Goal: Task Accomplishment & Management: Use online tool/utility

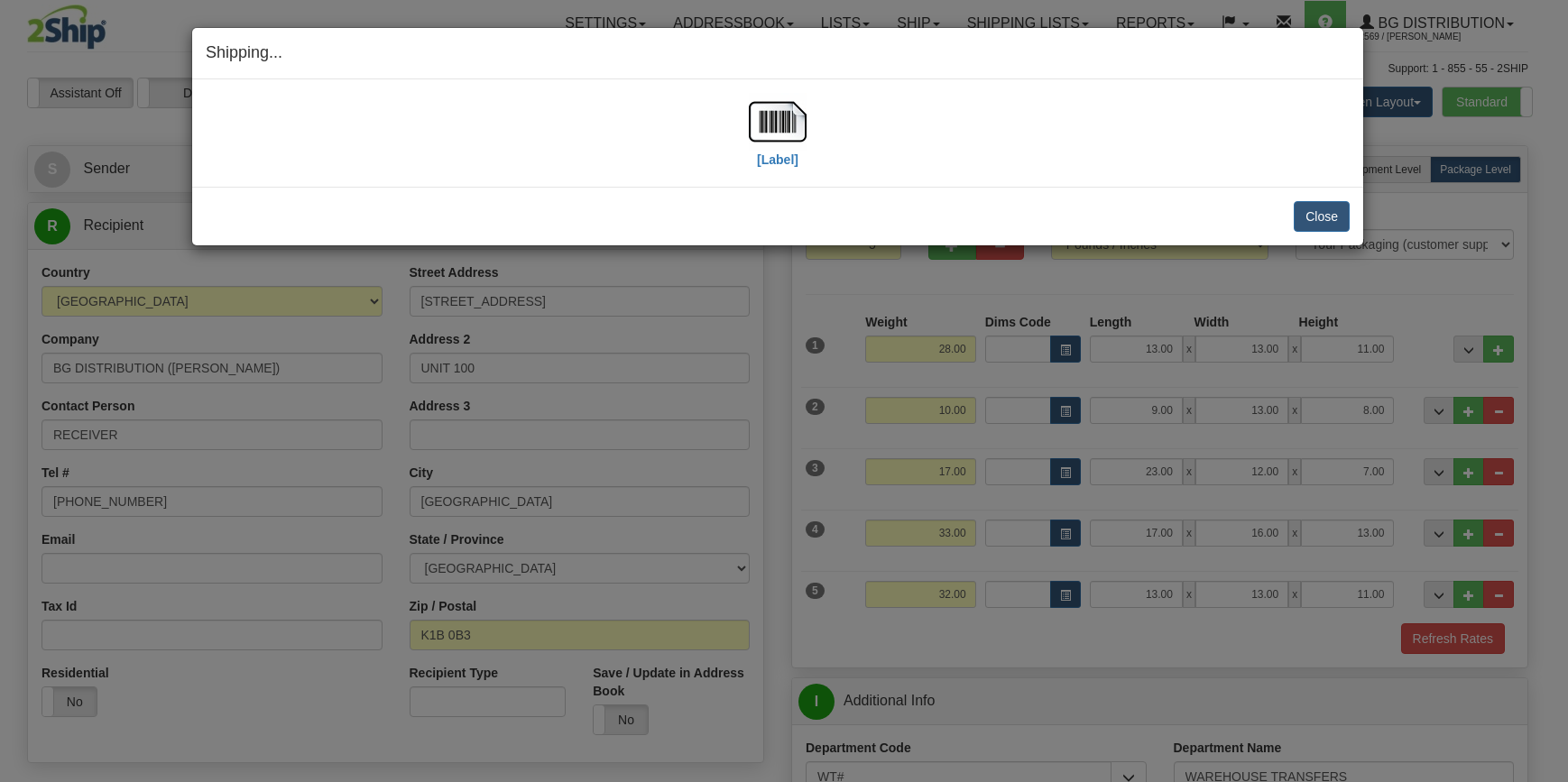
click at [1334, 218] on button "Close" at bounding box center [1322, 216] width 56 height 31
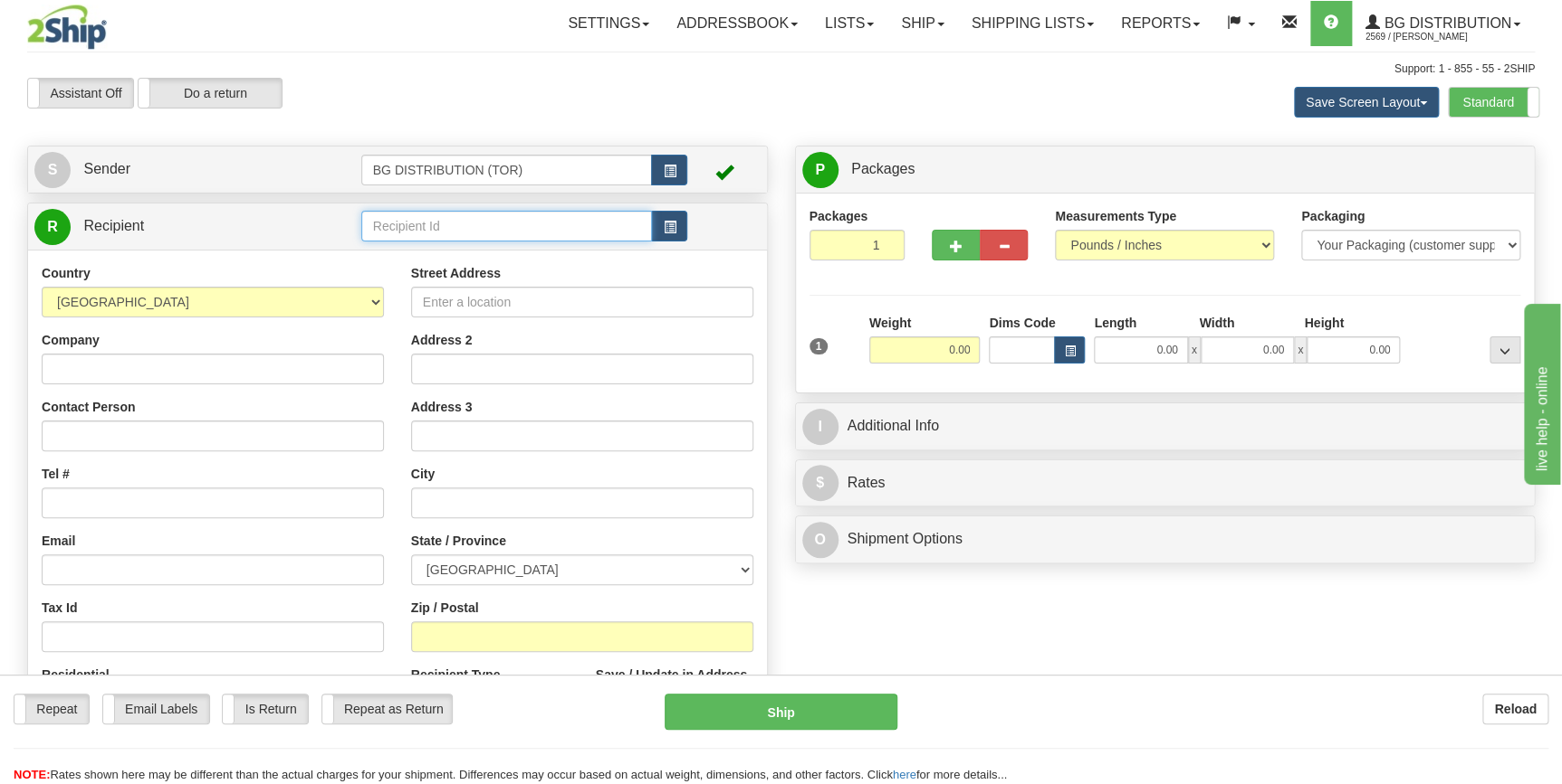
click at [412, 228] on input "text" at bounding box center [506, 226] width 291 height 31
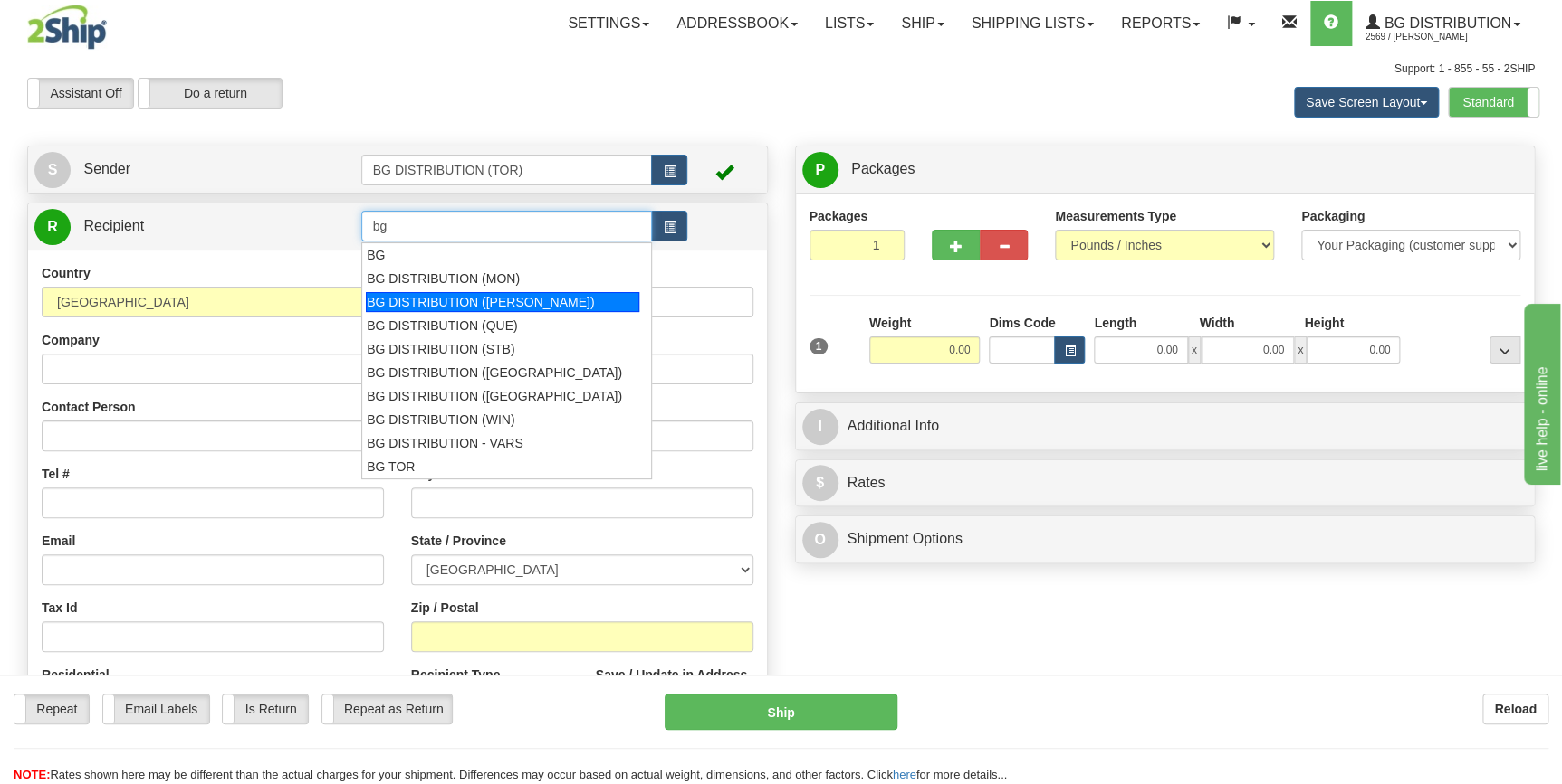
click at [499, 300] on div "BG DISTRIBUTION ([PERSON_NAME])" at bounding box center [502, 302] width 273 height 20
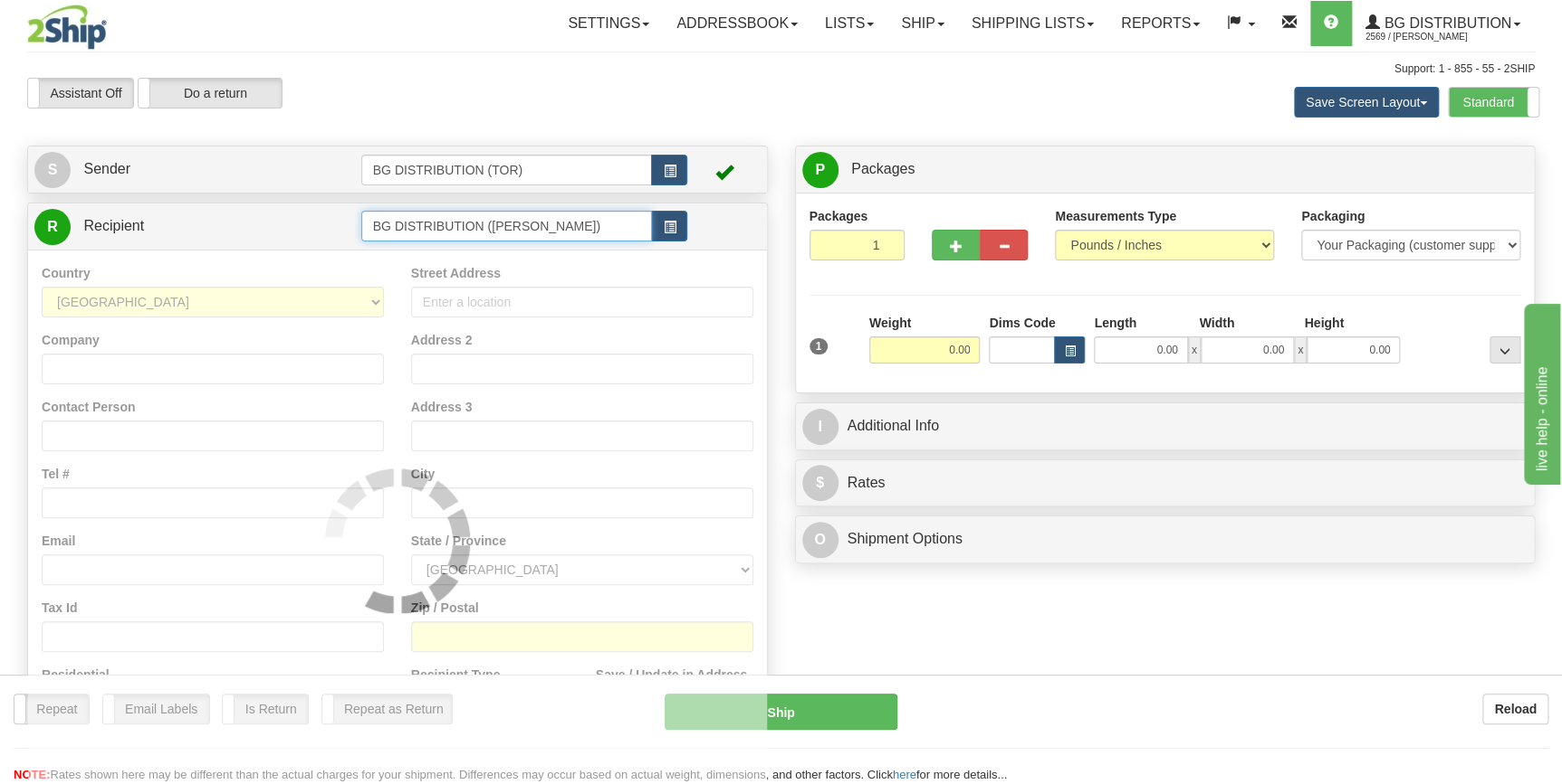
type input "BG DISTRIBUTION ([PERSON_NAME])"
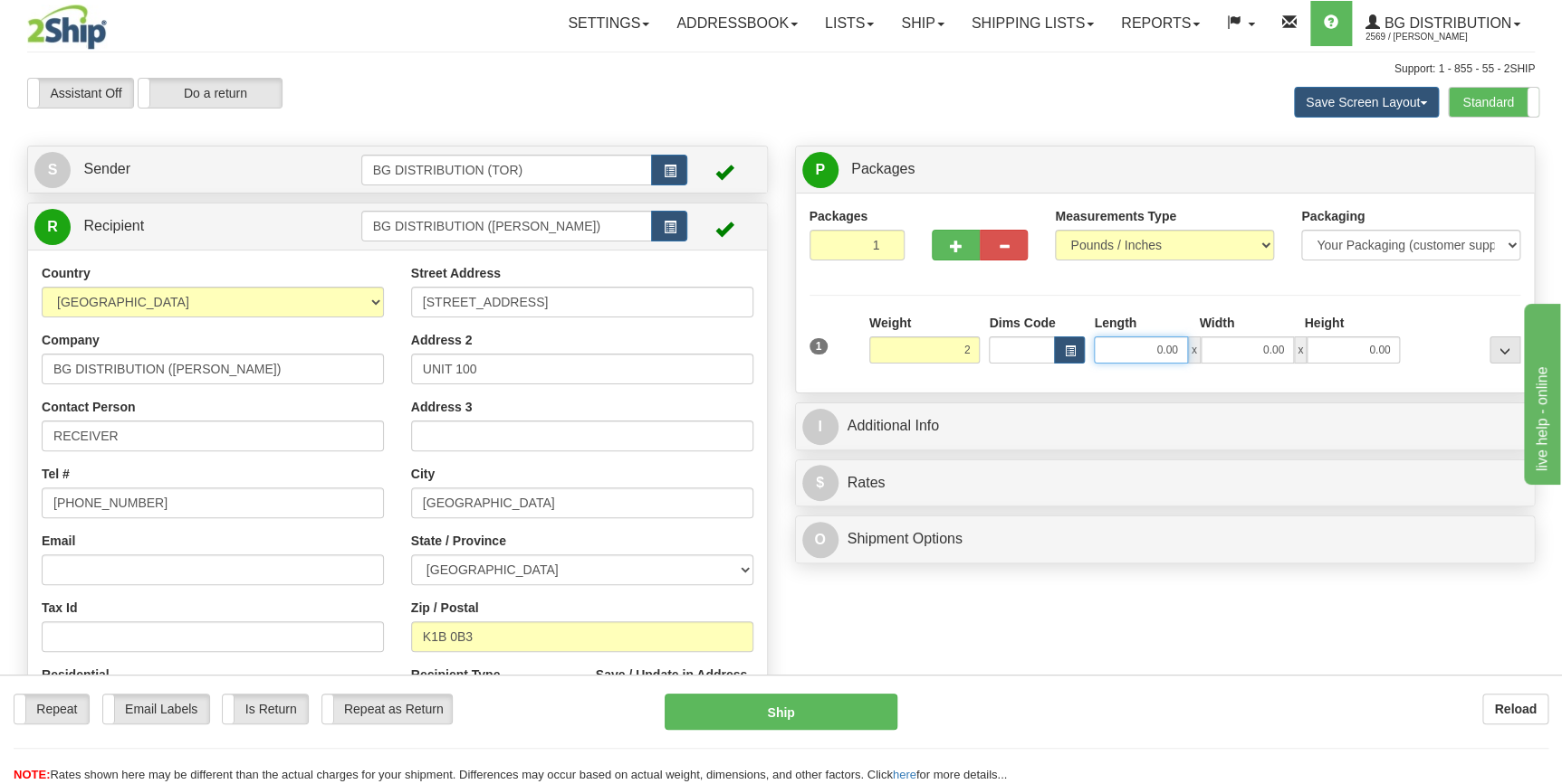
type input "2.00"
click at [1158, 349] on input "0.00" at bounding box center [1140, 350] width 93 height 27
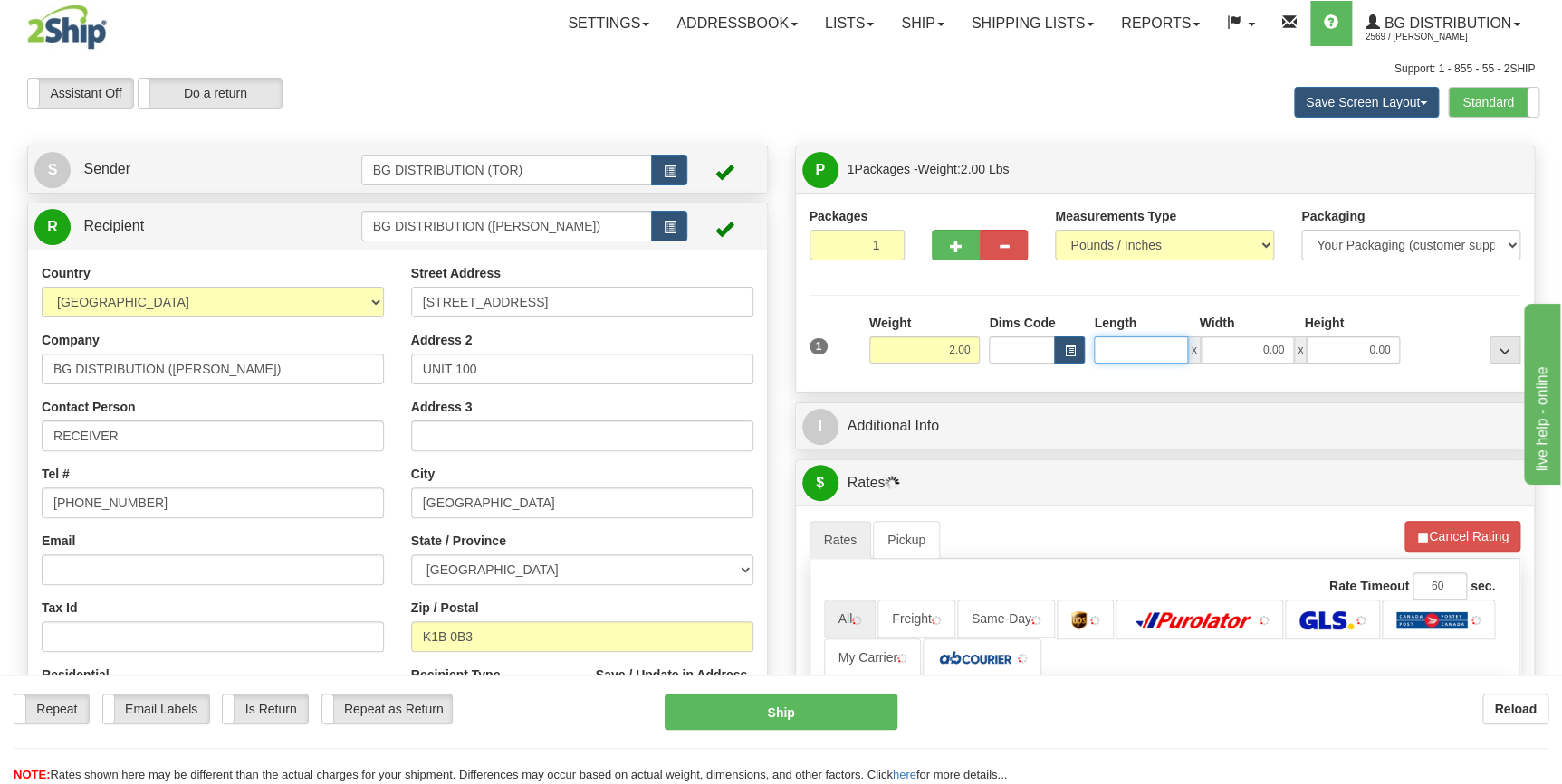
click at [1158, 349] on input "Length" at bounding box center [1140, 350] width 93 height 27
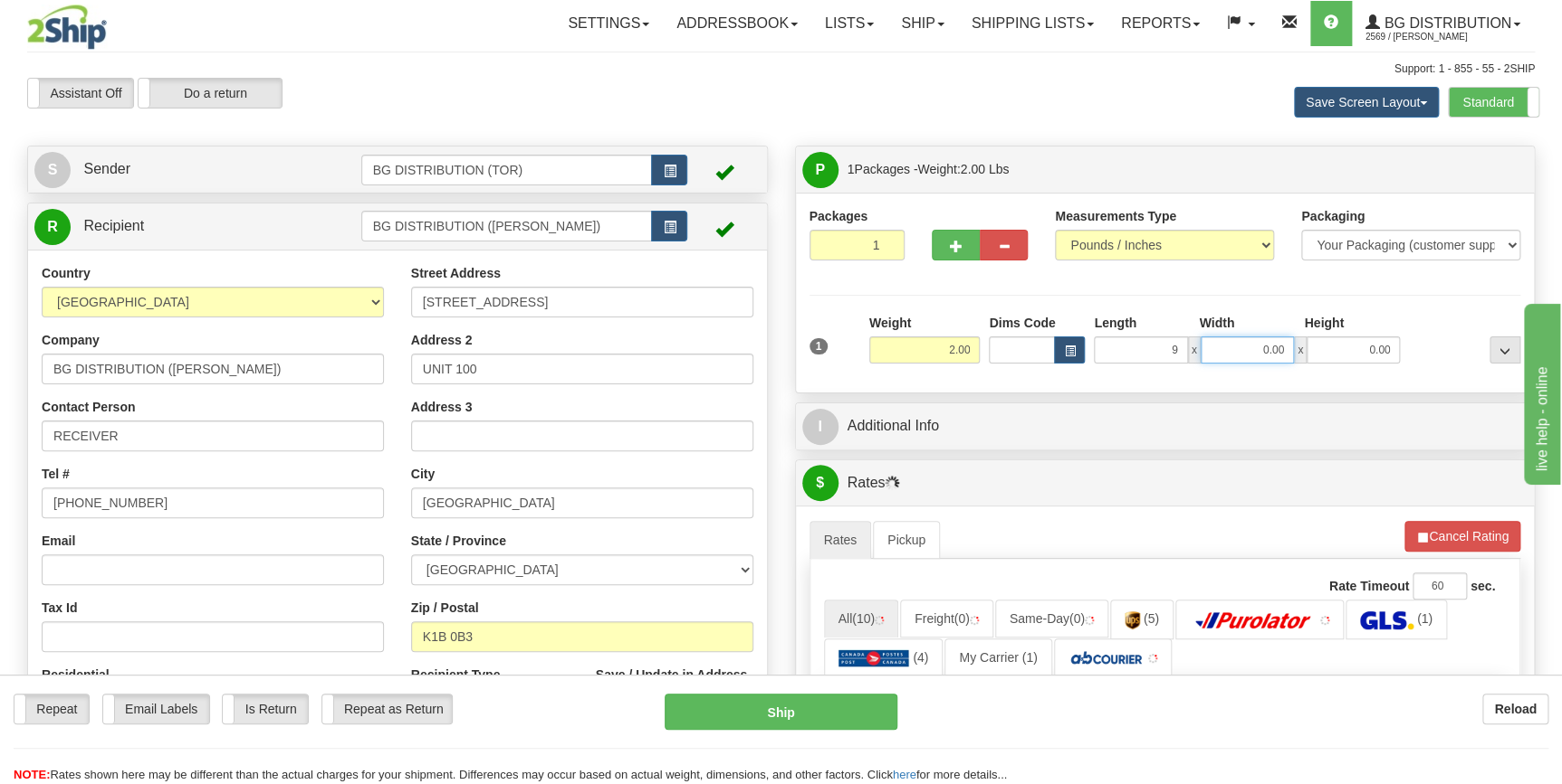
type input "9.00"
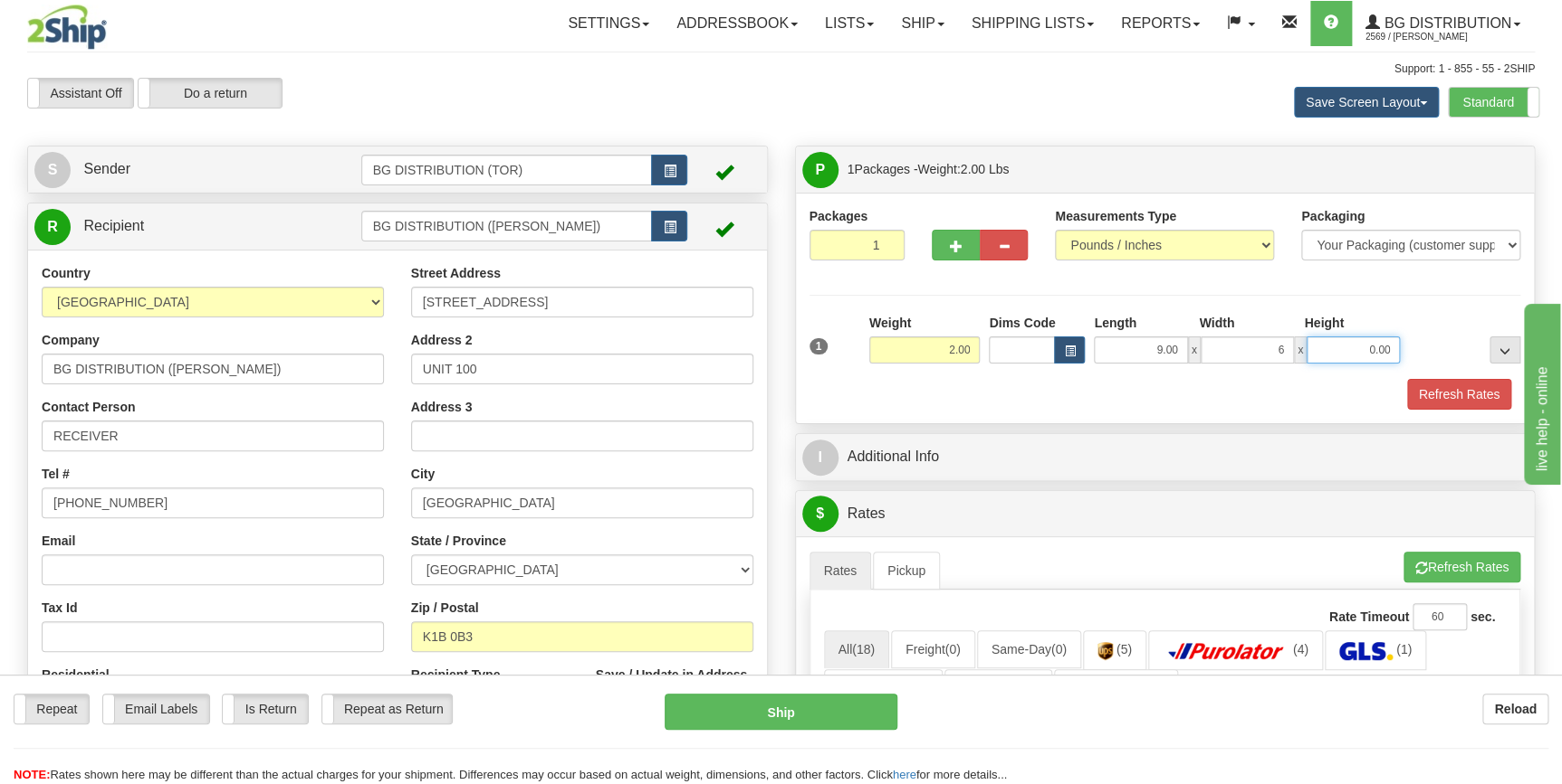
type input "6.00"
type input "7.00"
click at [1319, 391] on div "Refresh Rates" at bounding box center [1164, 393] width 721 height 31
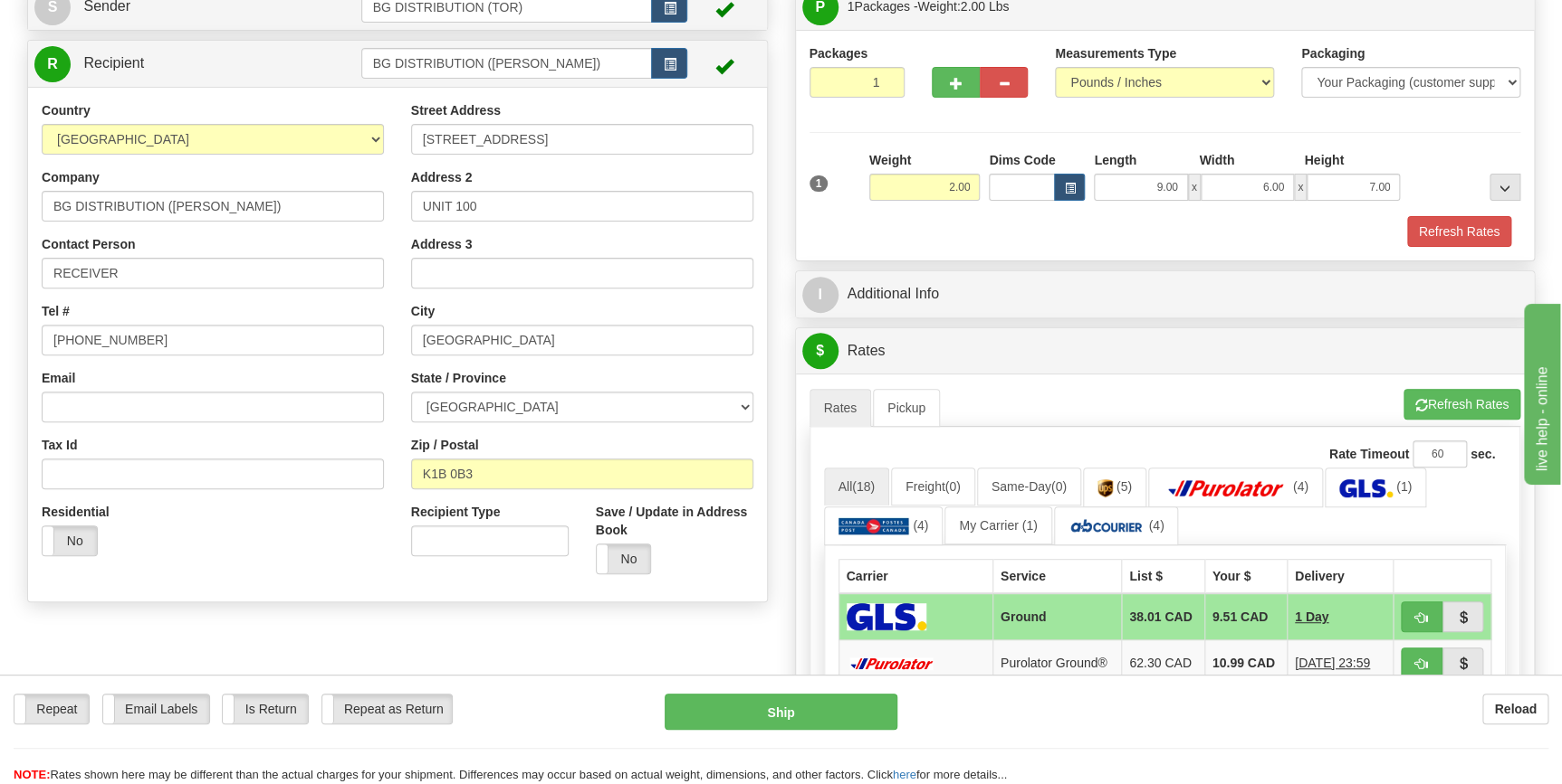
scroll to position [164, 0]
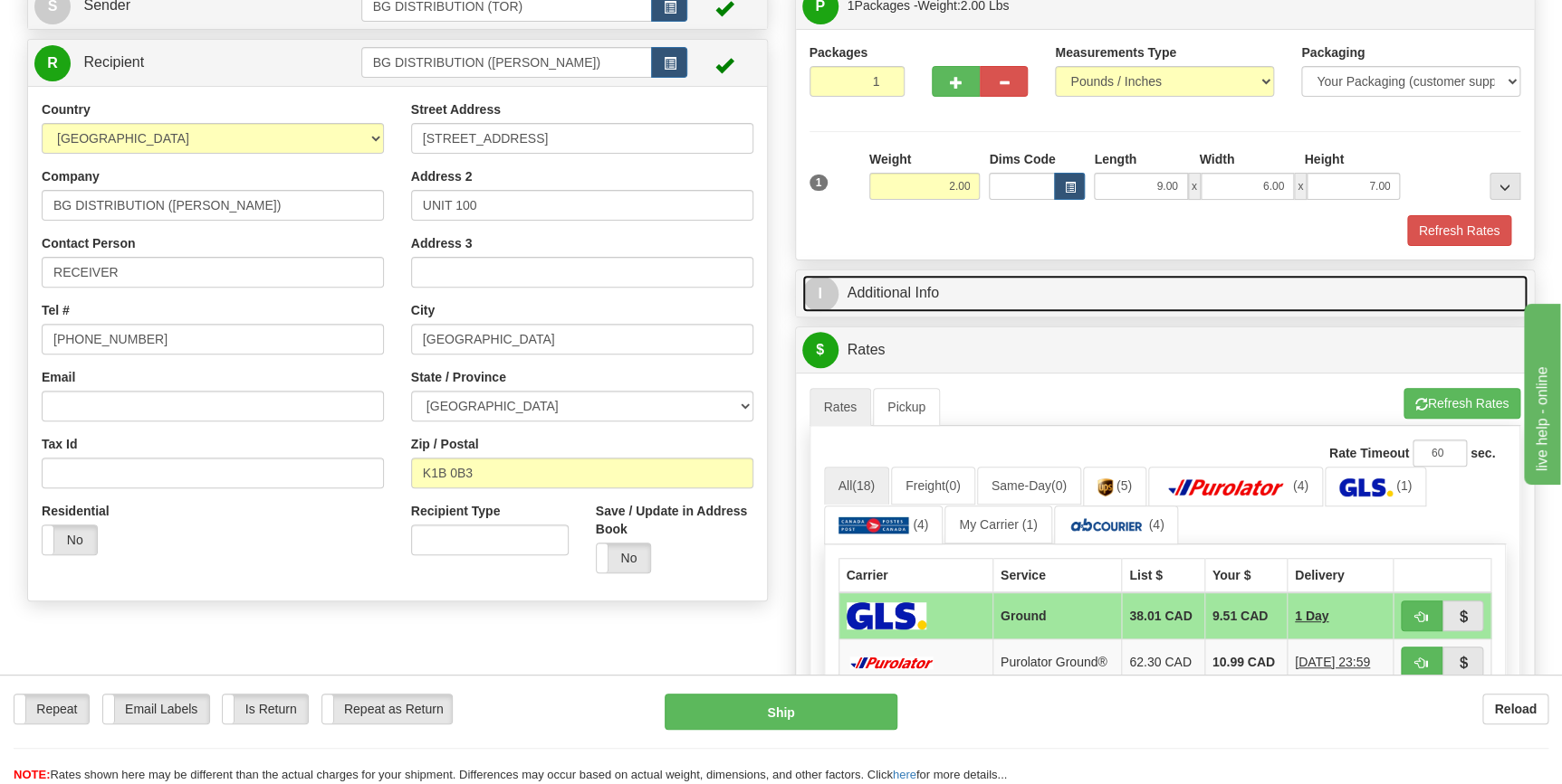
click at [885, 291] on link "I Additional Info" at bounding box center [1165, 293] width 726 height 37
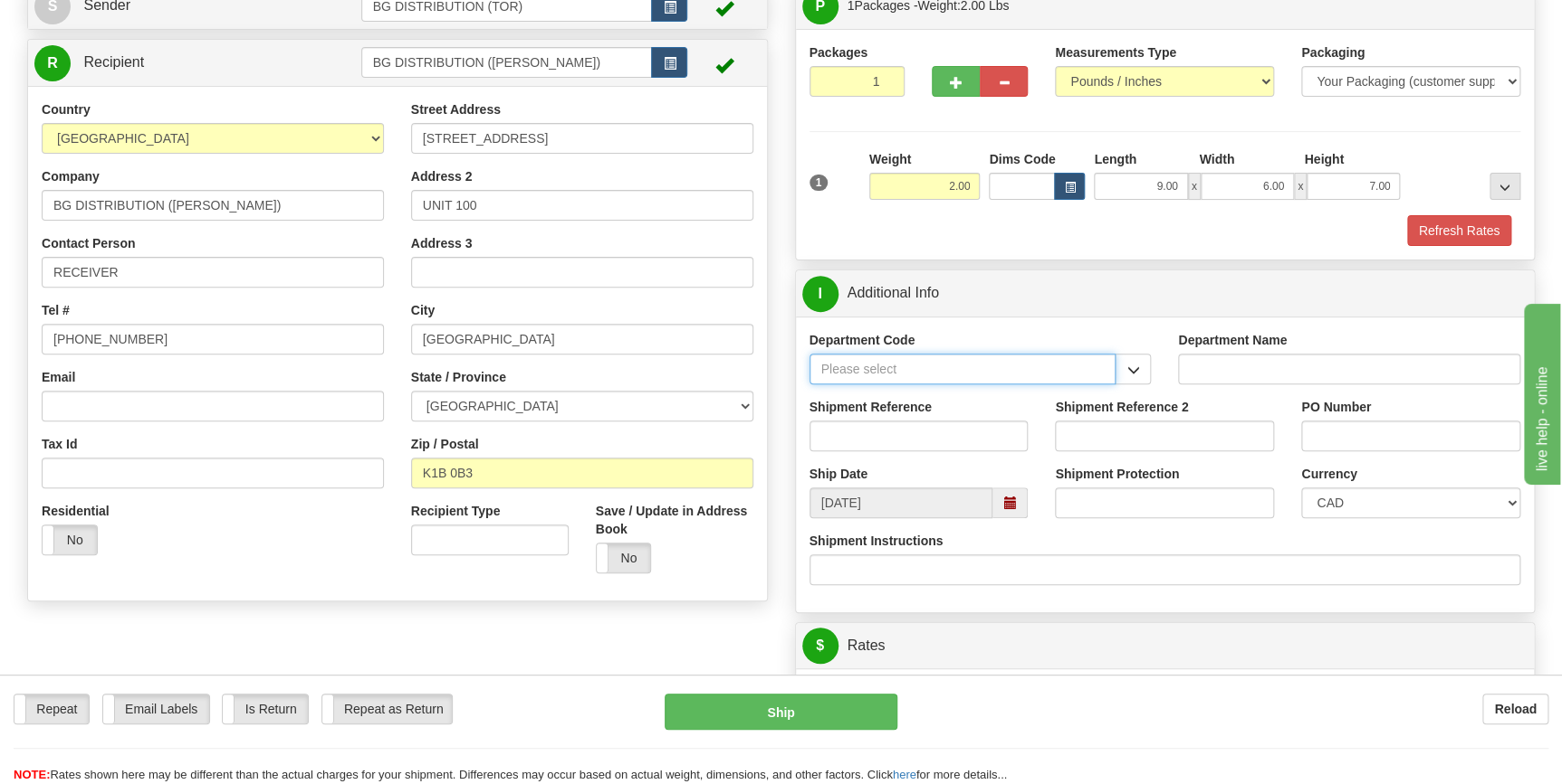
click at [865, 367] on input "Department Code" at bounding box center [962, 369] width 307 height 31
click at [1131, 370] on span "button" at bounding box center [1132, 371] width 13 height 12
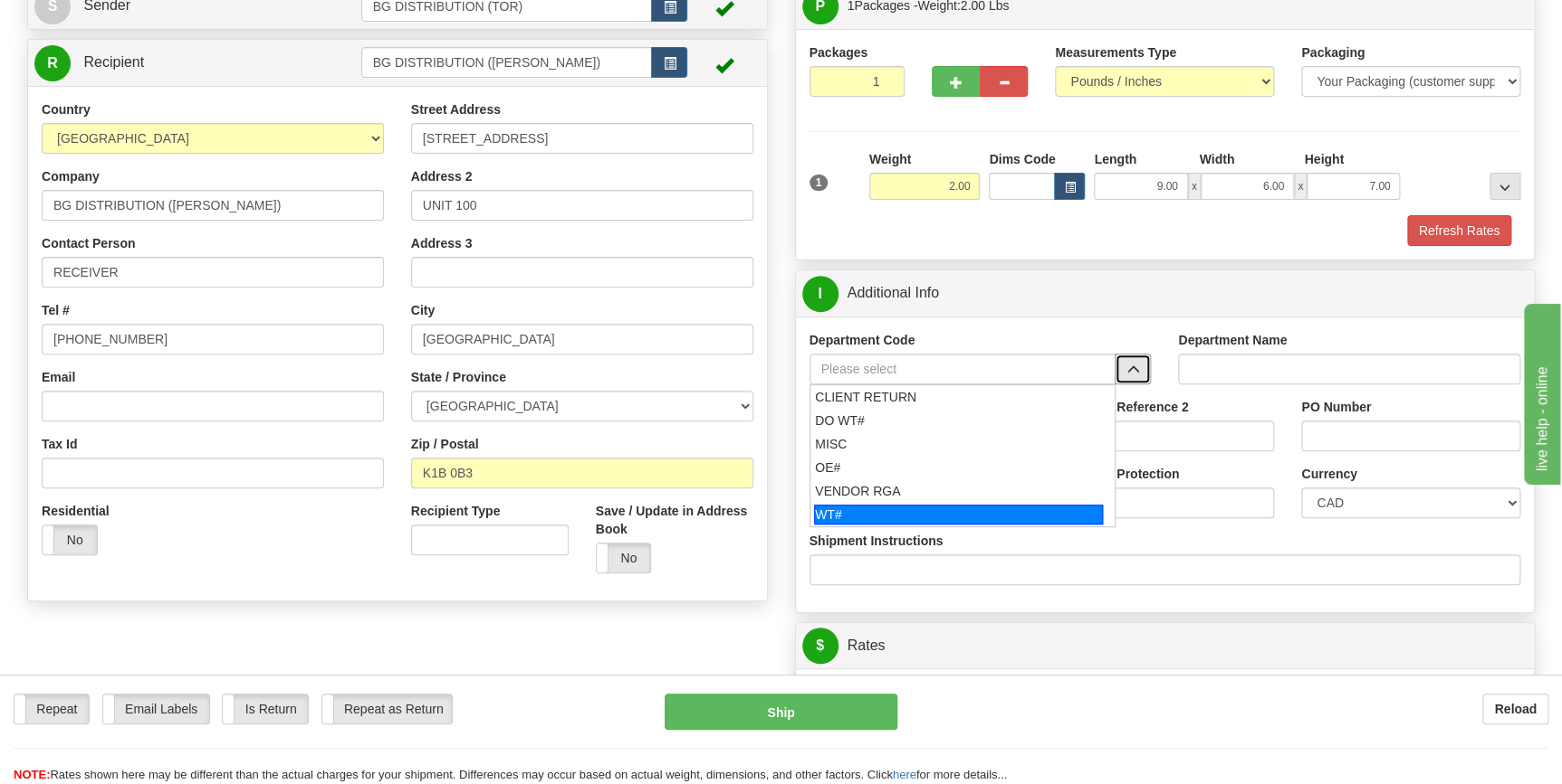
click at [912, 507] on div "WT#" at bounding box center [958, 515] width 288 height 20
type input "WT#"
type input "WAREHOUSE TRANSFERS"
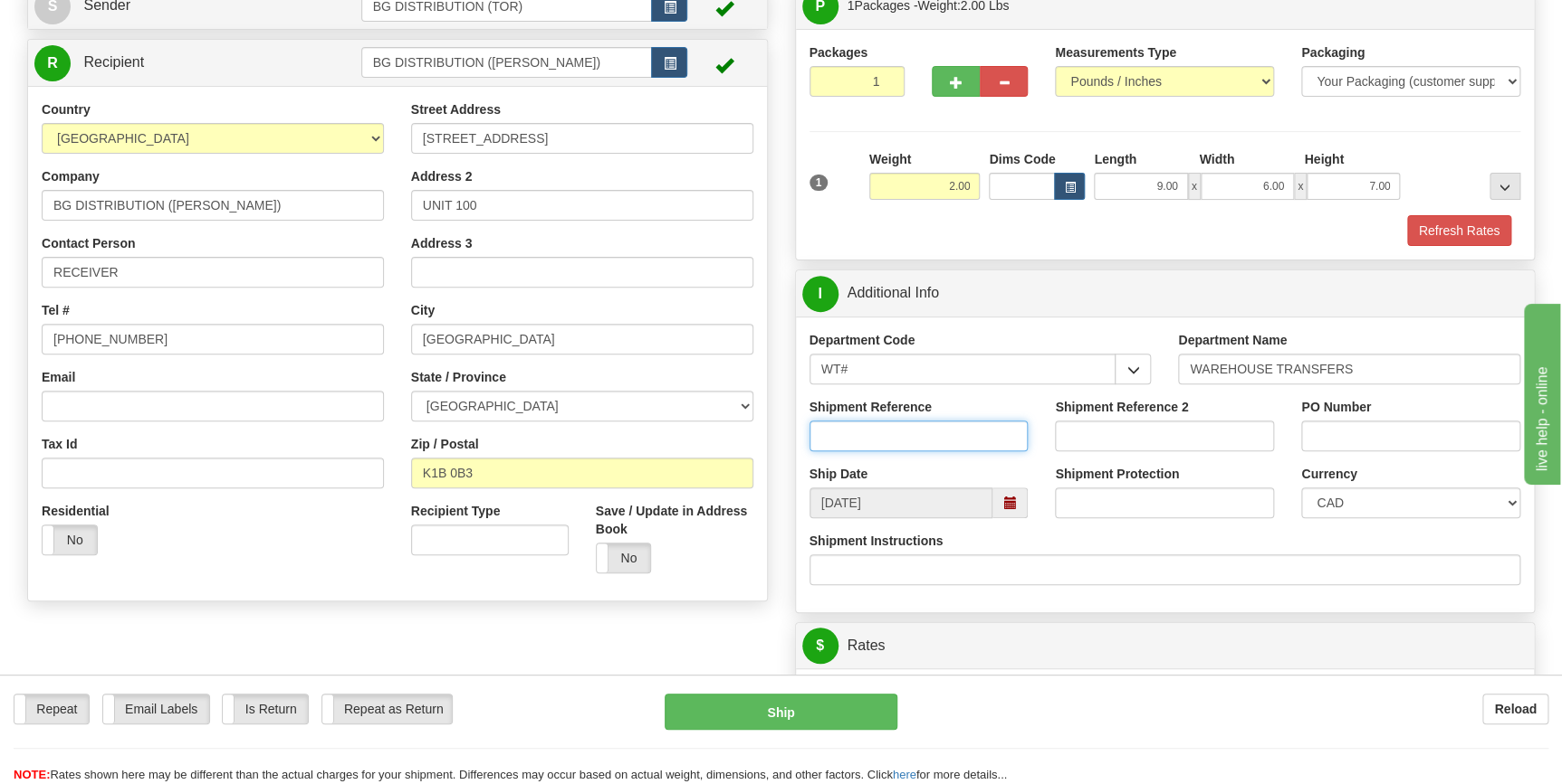
click at [853, 432] on input "Shipment Reference" at bounding box center [919, 435] width 219 height 31
click at [870, 434] on input "166128-02" at bounding box center [919, 435] width 219 height 31
type input "166128-02"
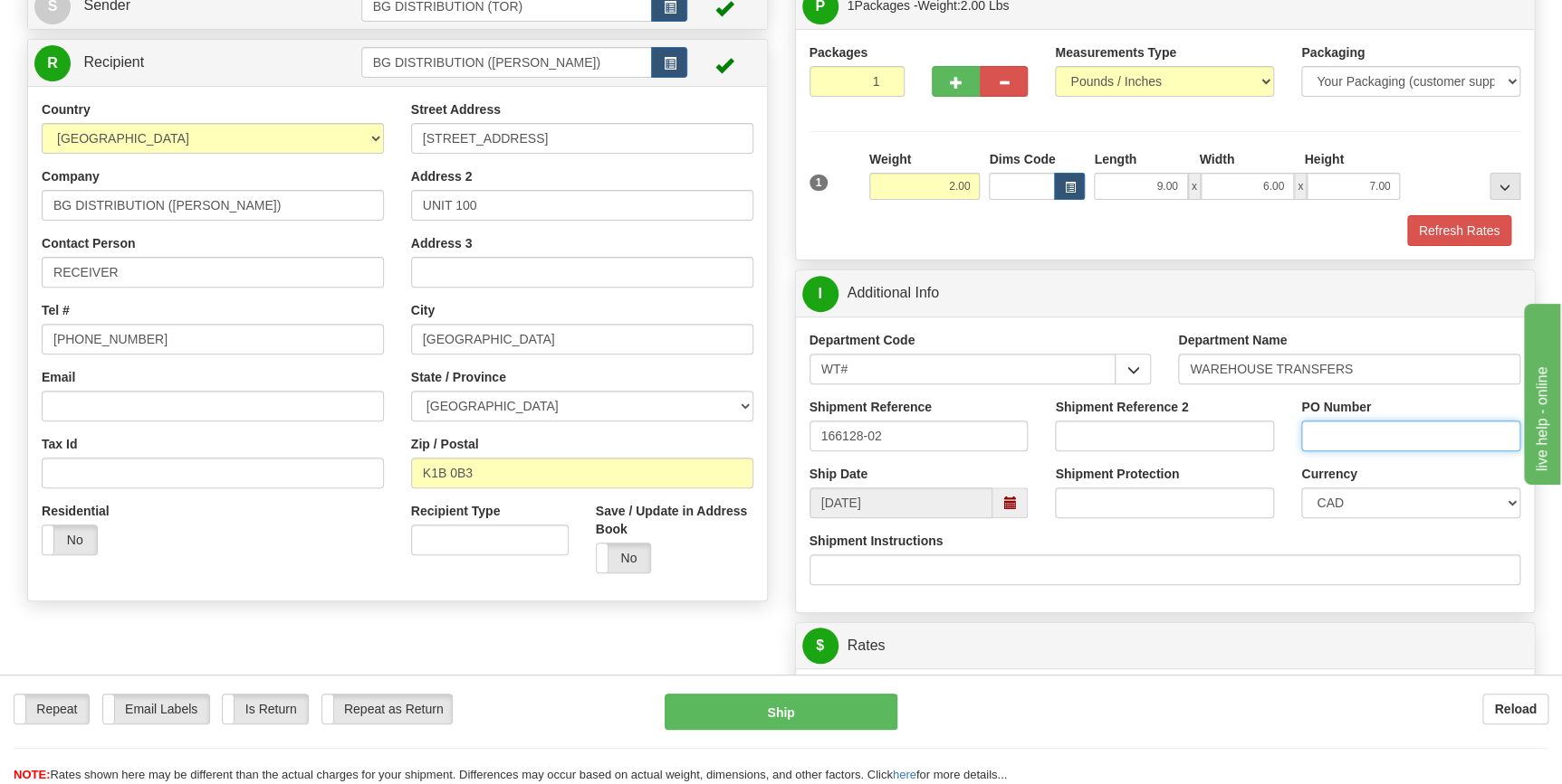
click at [1371, 427] on input "PO Number" at bounding box center [1410, 435] width 219 height 31
paste input "166128-02"
type input "166128-02"
click at [1394, 539] on div "Shipment Instructions" at bounding box center [1165, 558] width 712 height 54
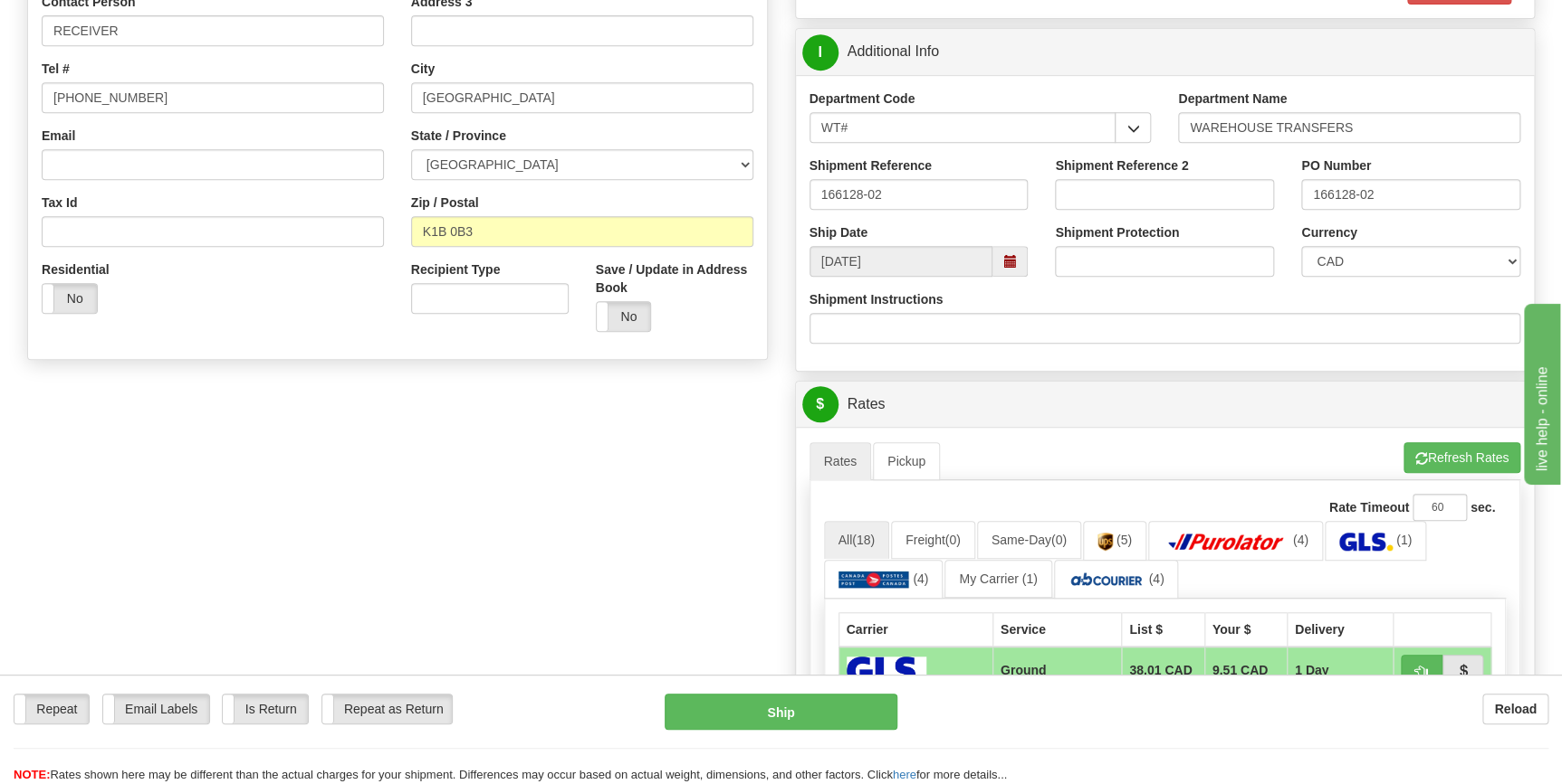
scroll to position [410, 0]
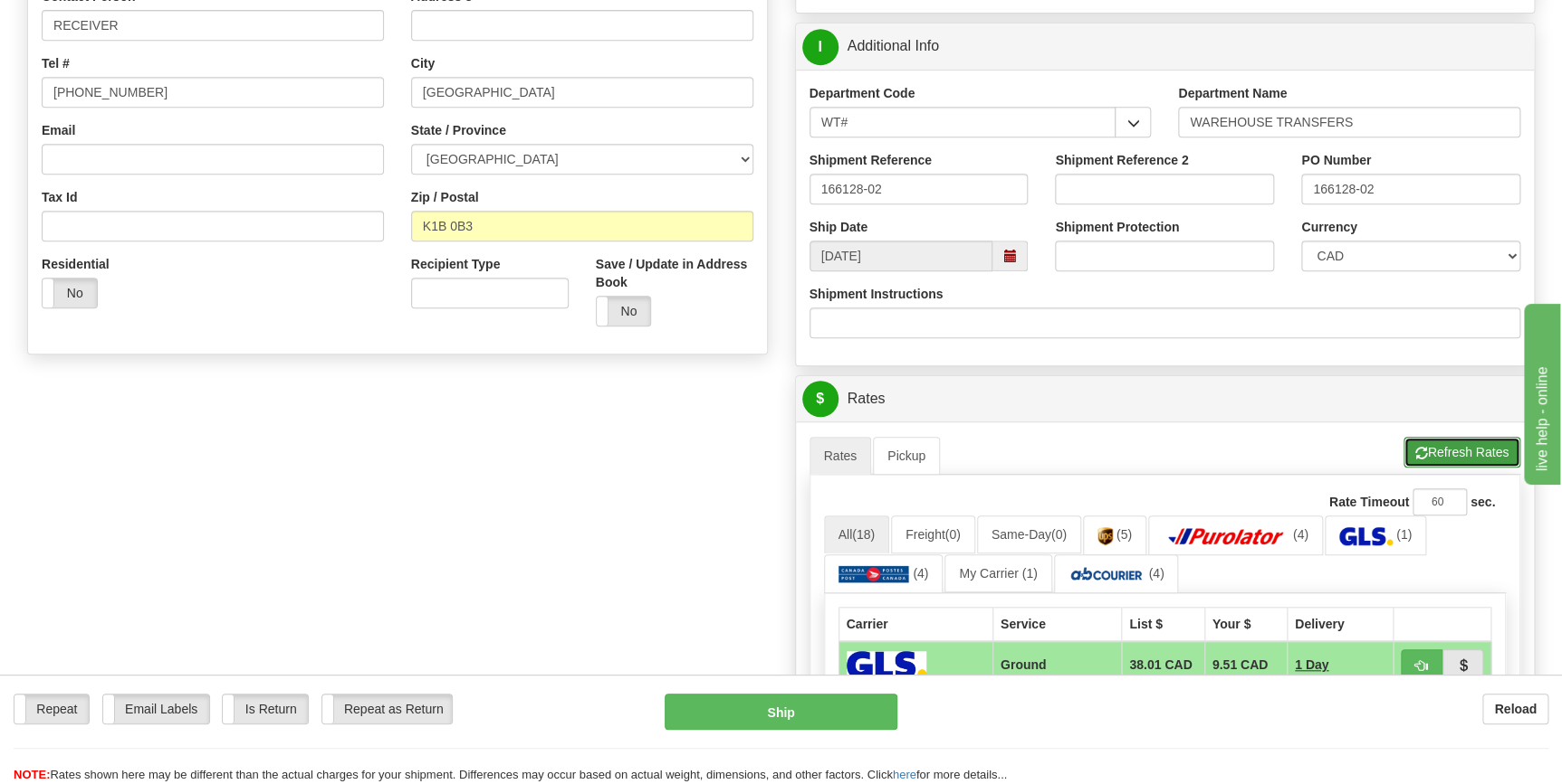
click at [1445, 449] on button "Refresh Rates" at bounding box center [1461, 452] width 116 height 31
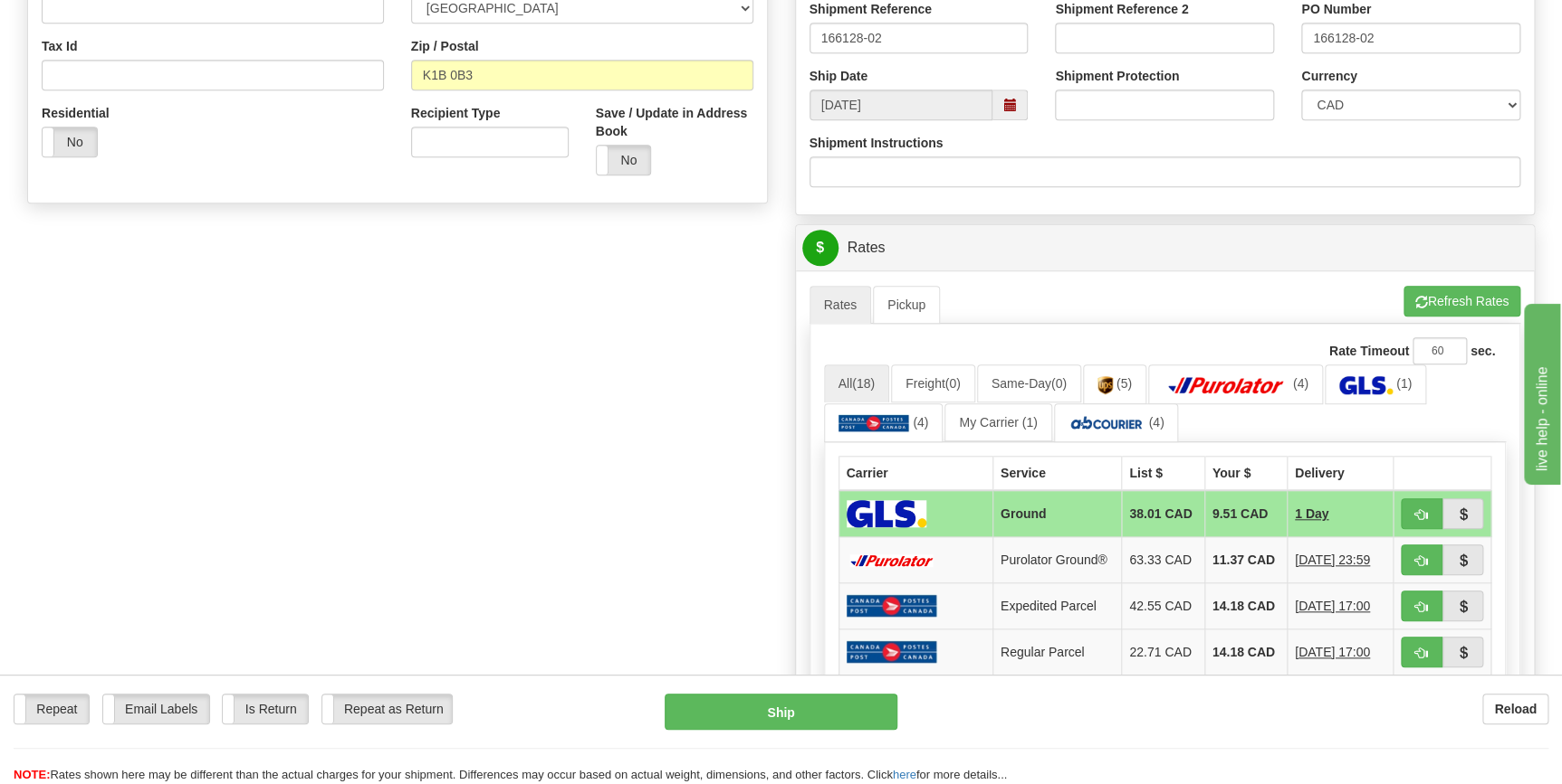
scroll to position [658, 0]
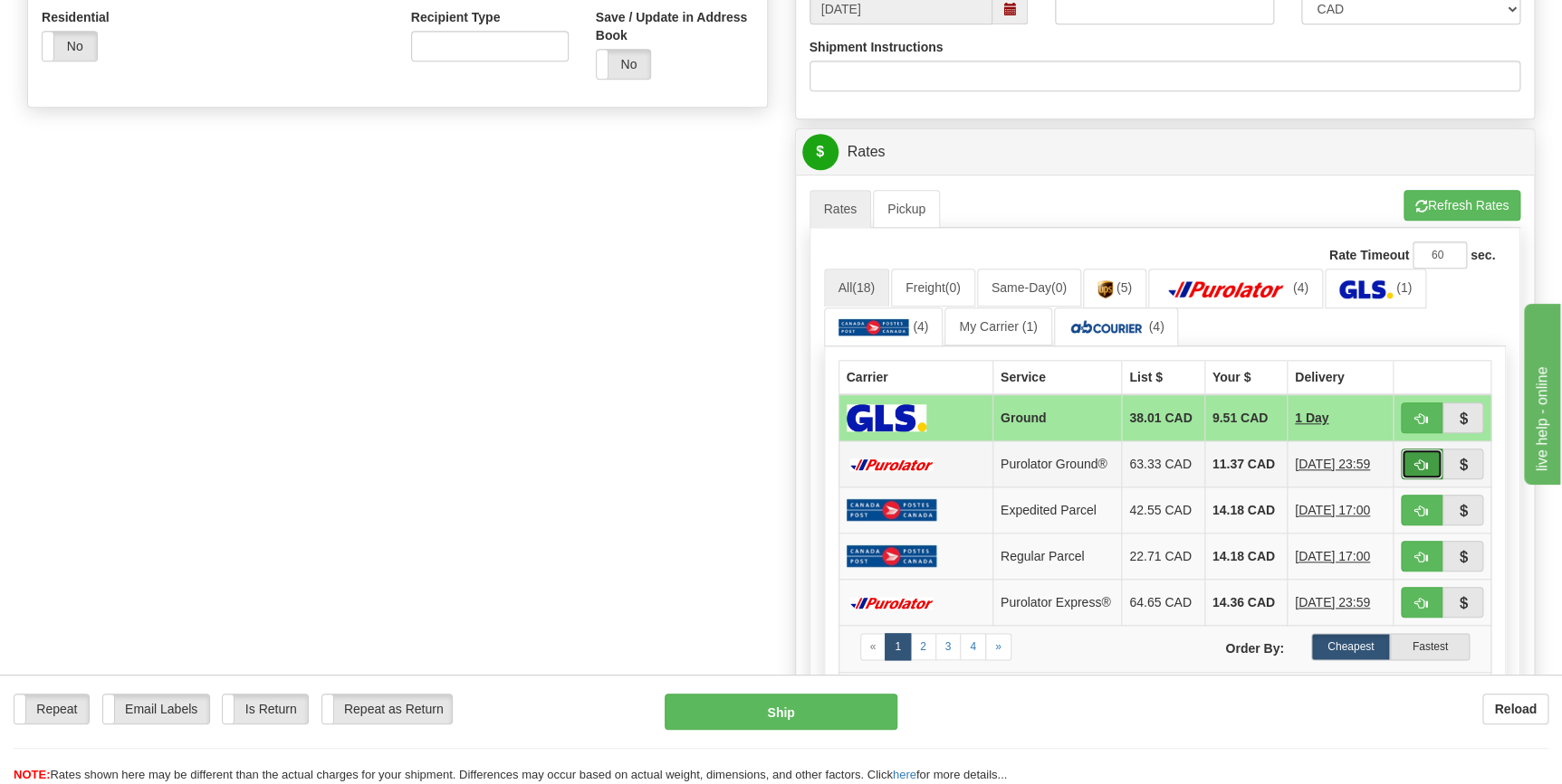
click at [1415, 464] on span "button" at bounding box center [1421, 466] width 13 height 12
type input "260"
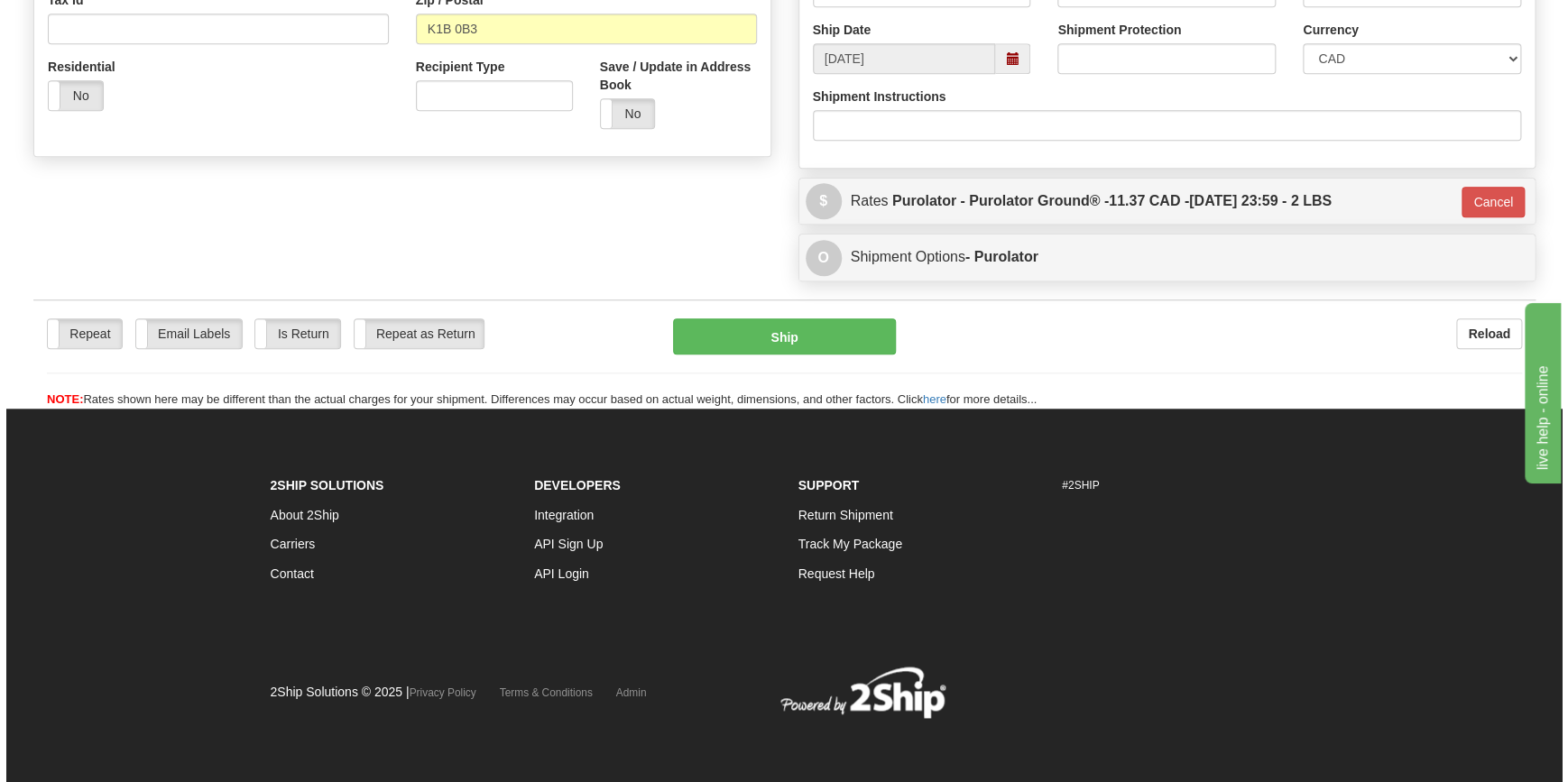
scroll to position [606, 0]
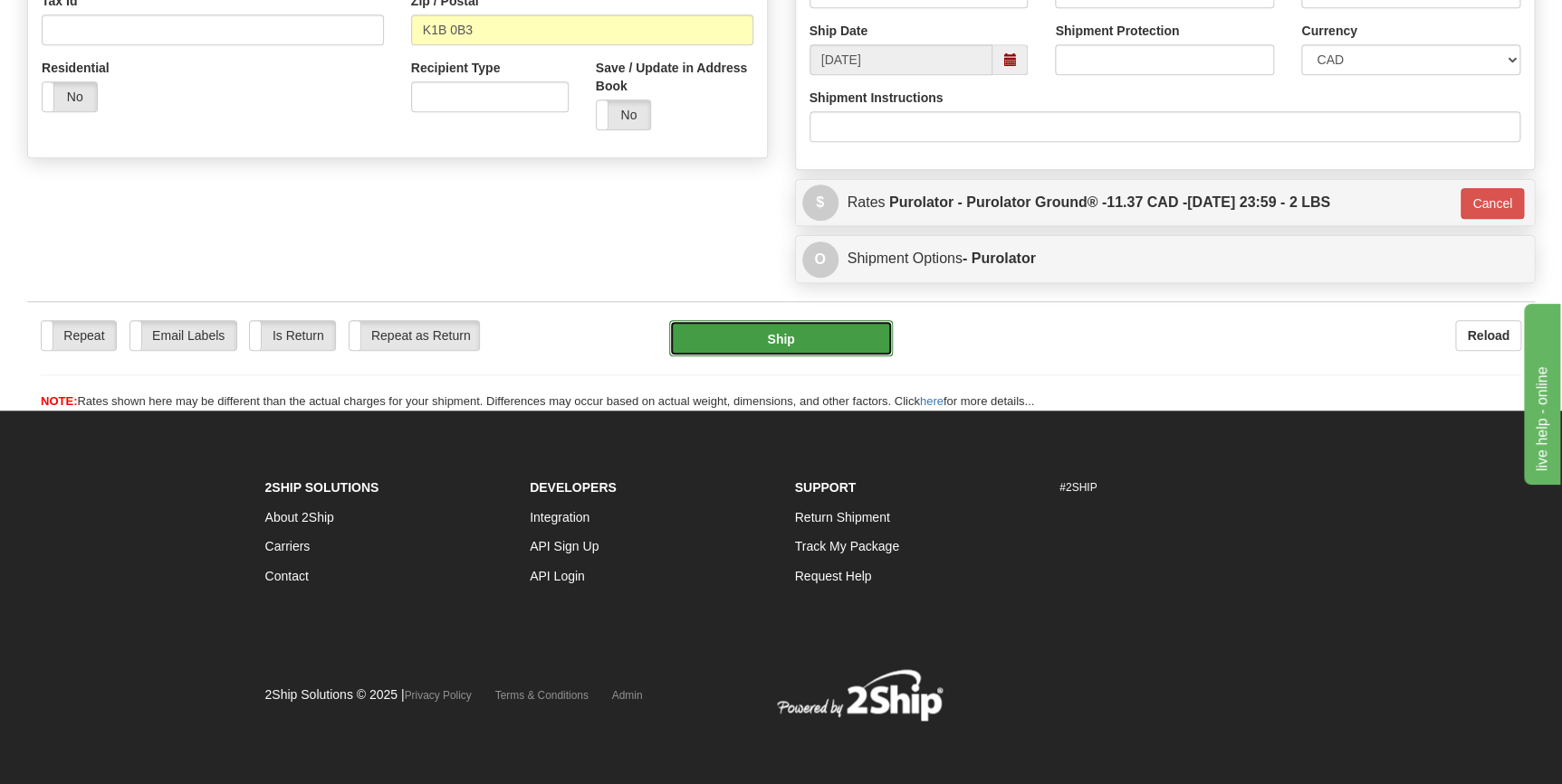
click at [800, 343] on button "Ship" at bounding box center [781, 338] width 224 height 36
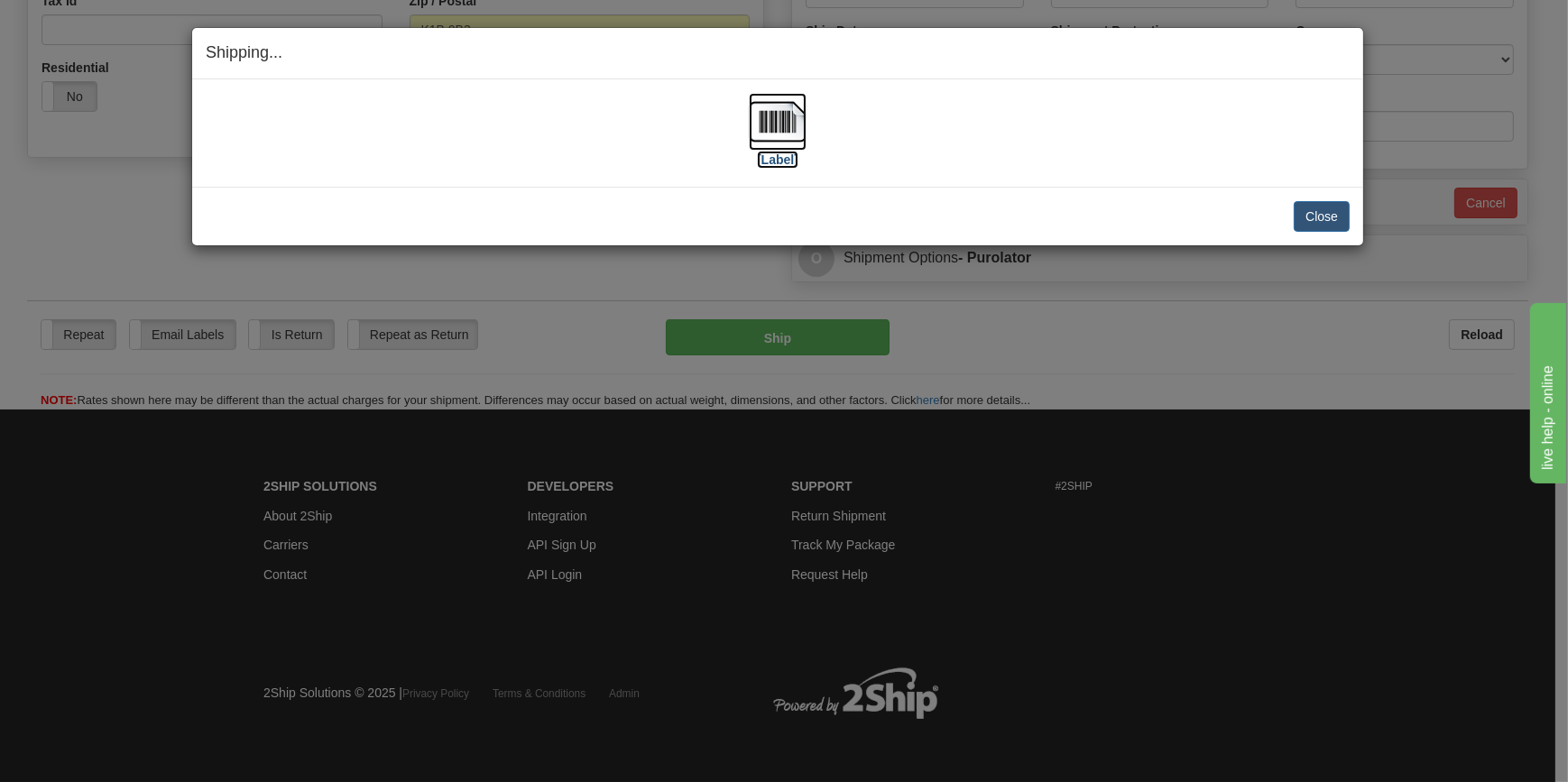
click at [777, 157] on label "[Label]" at bounding box center [778, 160] width 42 height 18
